Goal: Find specific page/section: Find specific page/section

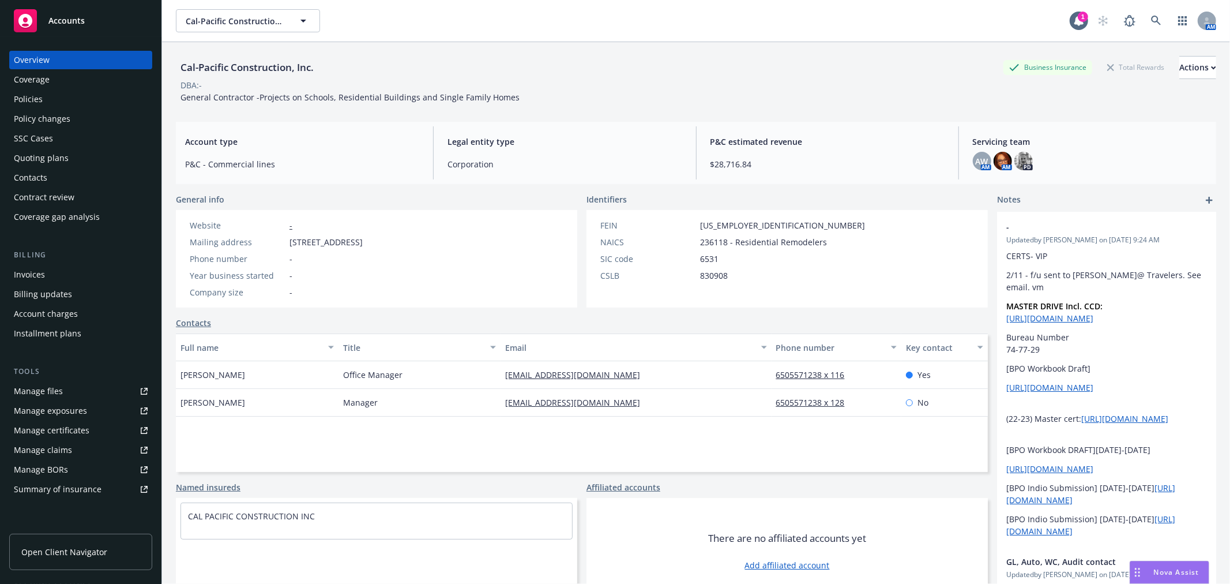
click at [51, 99] on div "Policies" at bounding box center [81, 99] width 134 height 18
